Goal: Navigation & Orientation: Find specific page/section

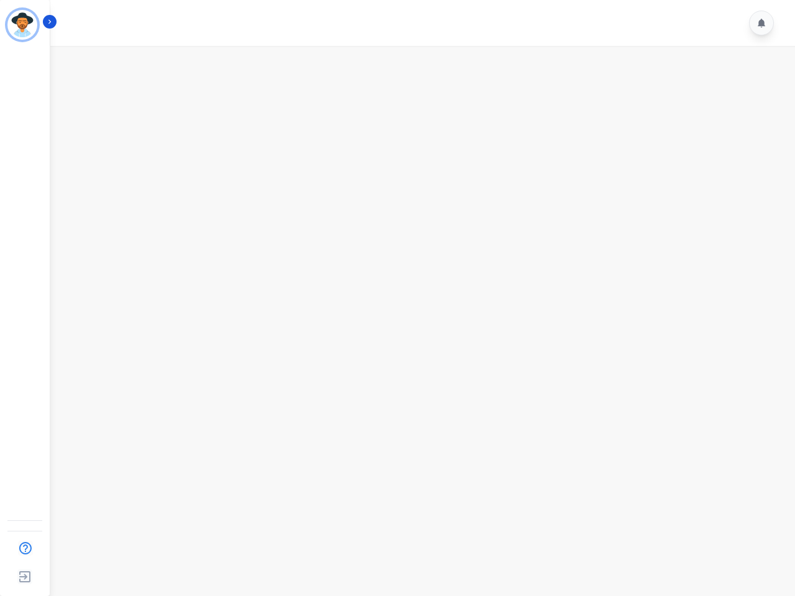
click at [22, 25] on img "Sidebar" at bounding box center [22, 25] width 30 height 30
click at [25, 548] on img "Sidebar" at bounding box center [25, 548] width 23 height 24
click at [25, 577] on img "Sidebar" at bounding box center [25, 577] width 22 height 24
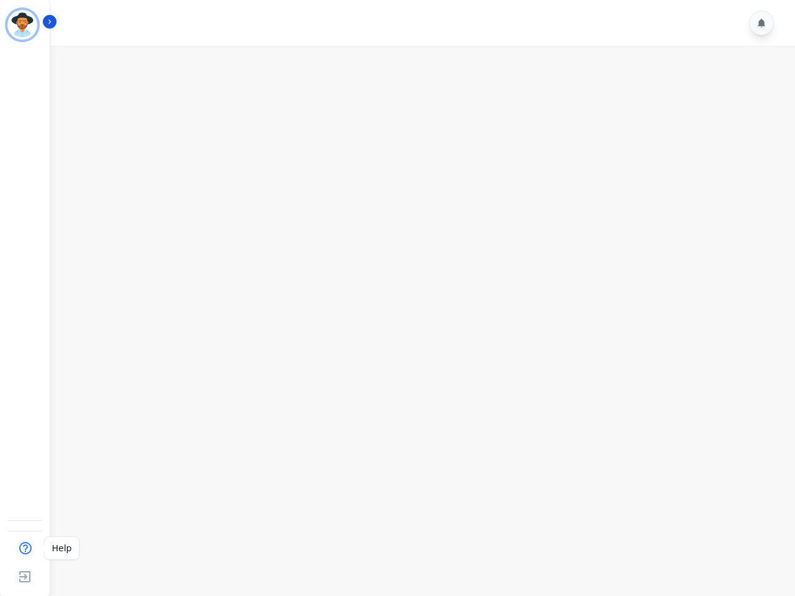
click at [25, 577] on img "Sidebar" at bounding box center [25, 577] width 22 height 24
click at [50, 22] on icon "Sidebar" at bounding box center [49, 21] width 9 height 9
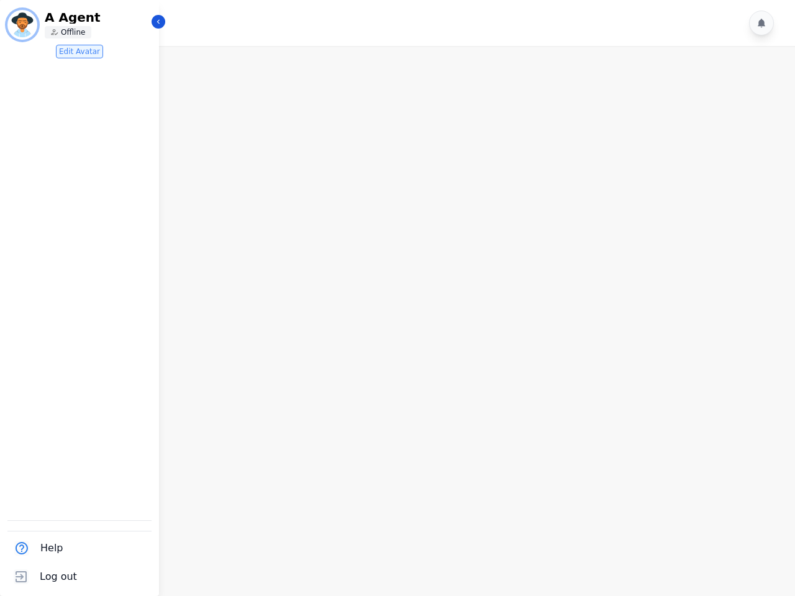
click at [761, 23] on icon at bounding box center [760, 23] width 7 height 9
